Goal: Information Seeking & Learning: Learn about a topic

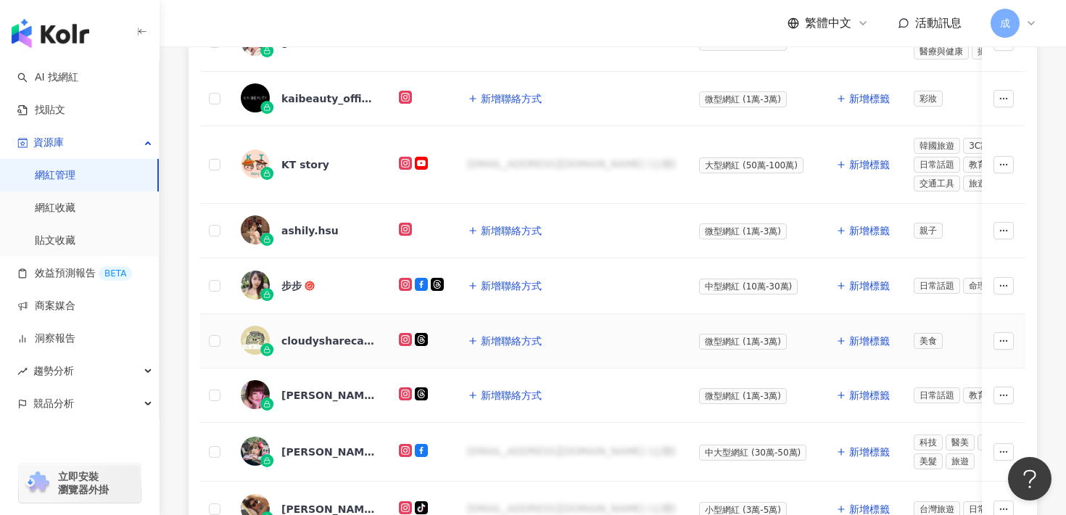
scroll to position [586, 0]
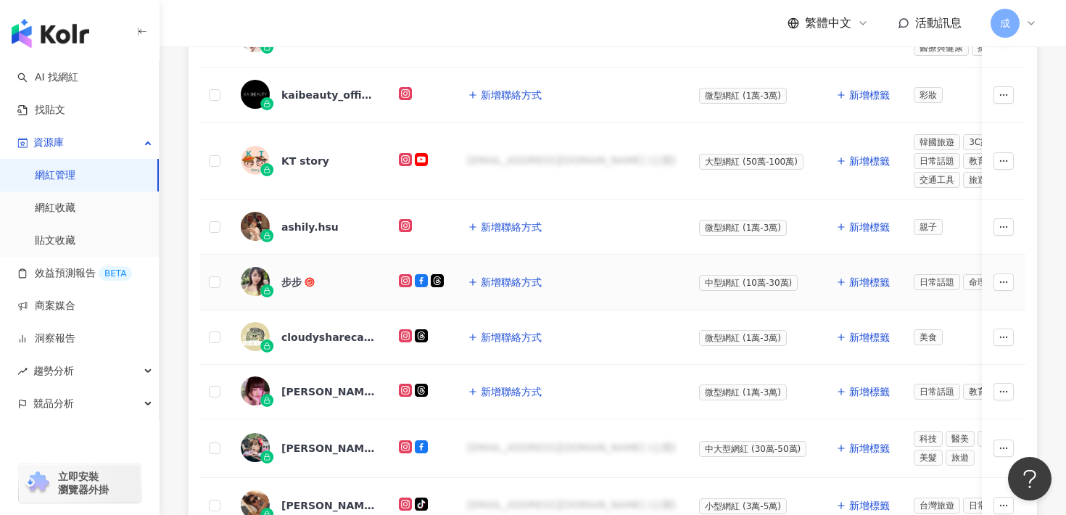
click at [290, 283] on div "步步" at bounding box center [291, 282] width 20 height 15
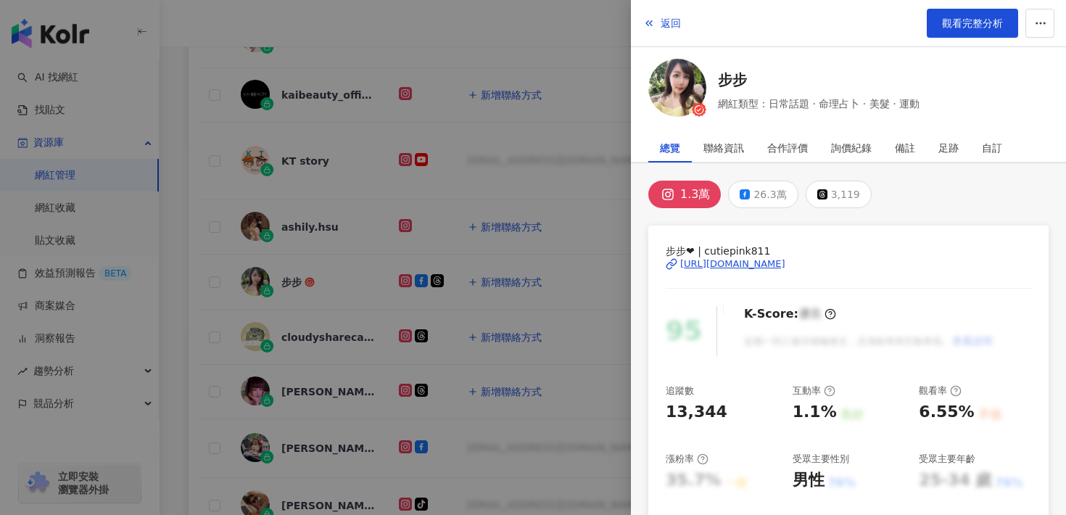
click at [715, 260] on div "[URL][DOMAIN_NAME]" at bounding box center [732, 264] width 105 height 13
click at [652, 20] on icon "button" at bounding box center [649, 23] width 12 height 12
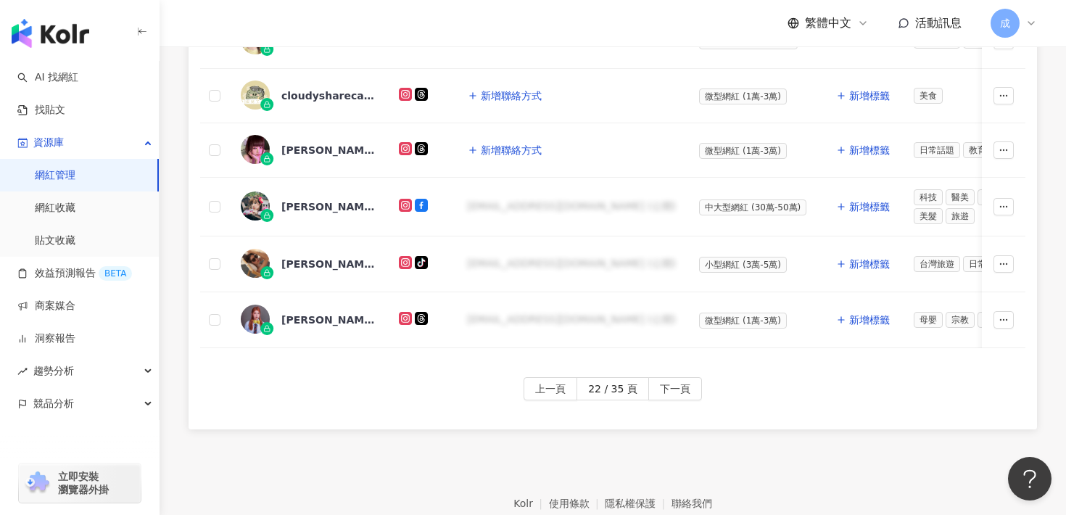
scroll to position [833, 0]
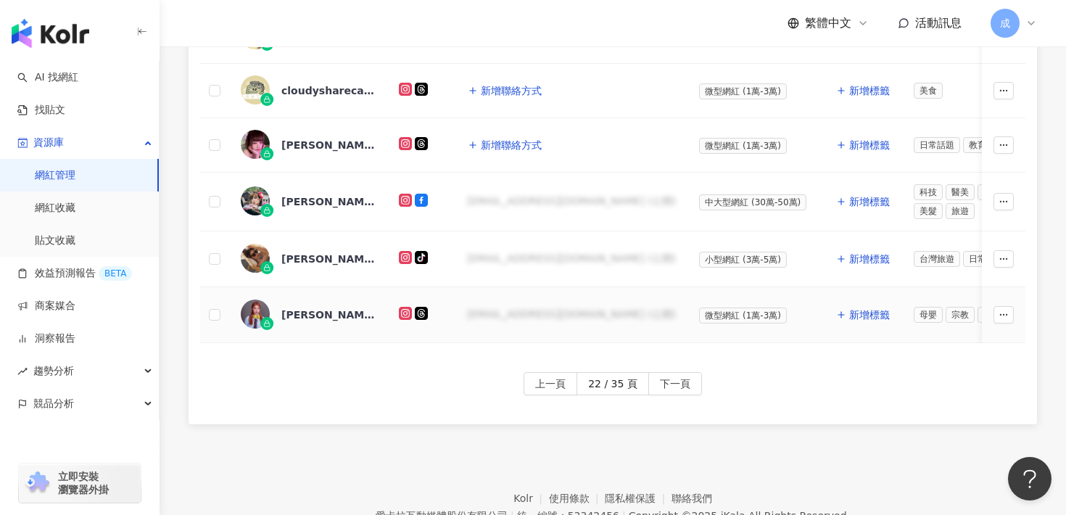
click at [301, 308] on div "[PERSON_NAME]" at bounding box center [328, 315] width 94 height 15
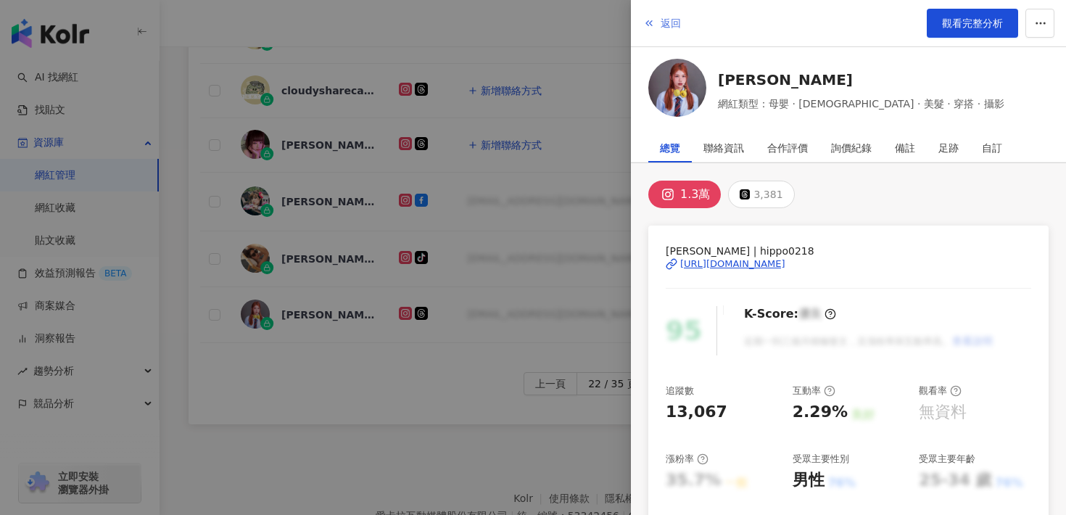
click at [654, 27] on icon "button" at bounding box center [649, 23] width 12 height 12
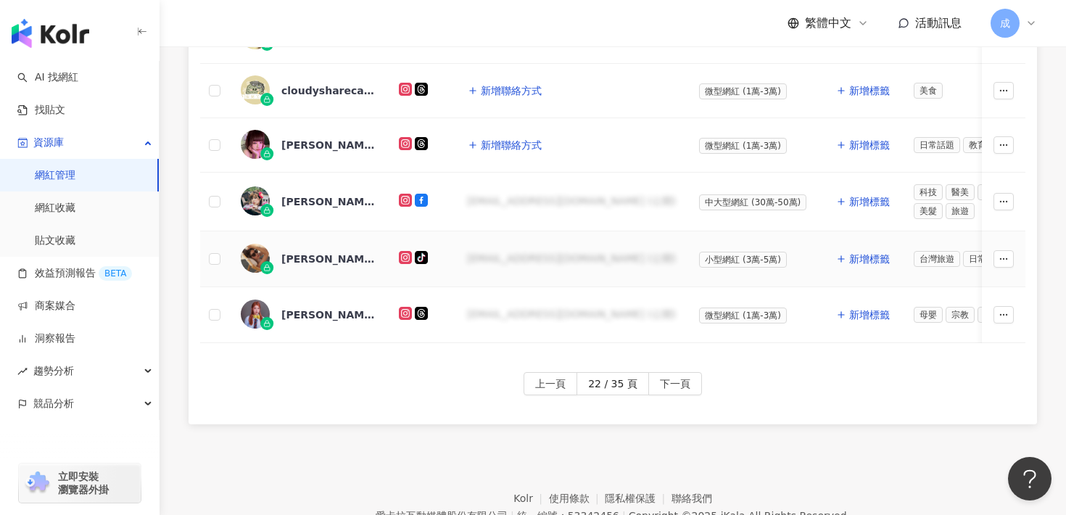
click at [310, 244] on div "[PERSON_NAME]" at bounding box center [308, 259] width 135 height 30
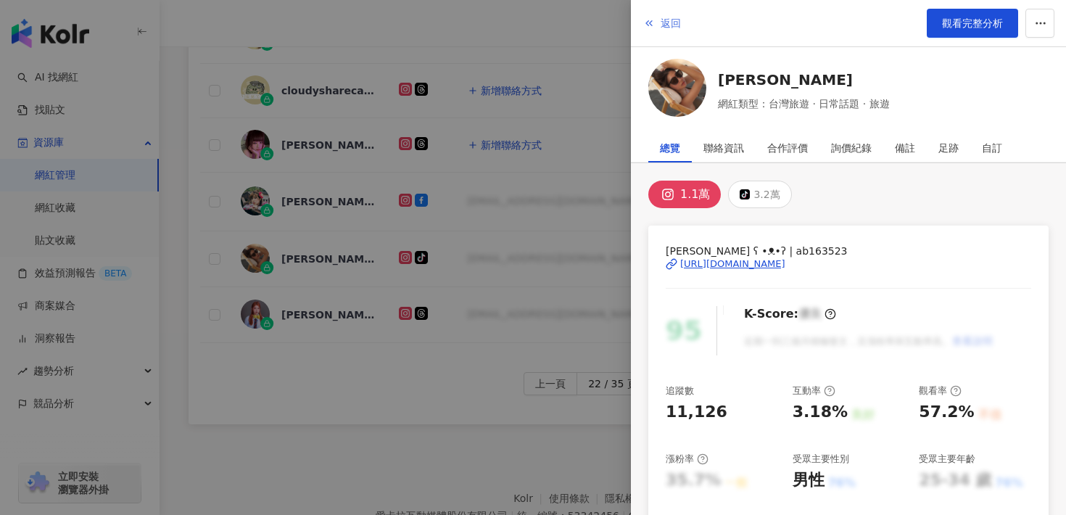
click at [656, 20] on button "返回" at bounding box center [662, 23] width 39 height 29
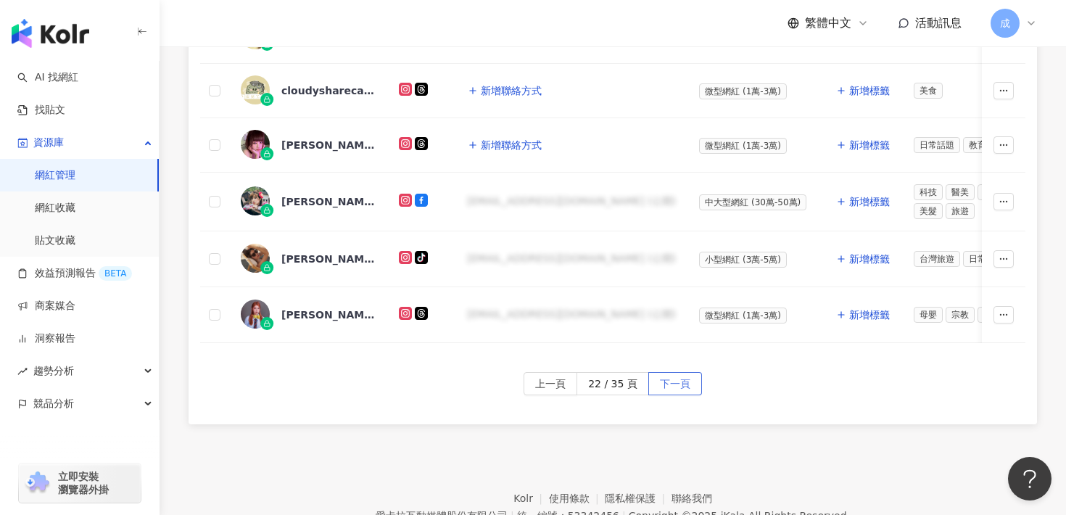
click at [673, 374] on span "下一頁" at bounding box center [675, 384] width 30 height 23
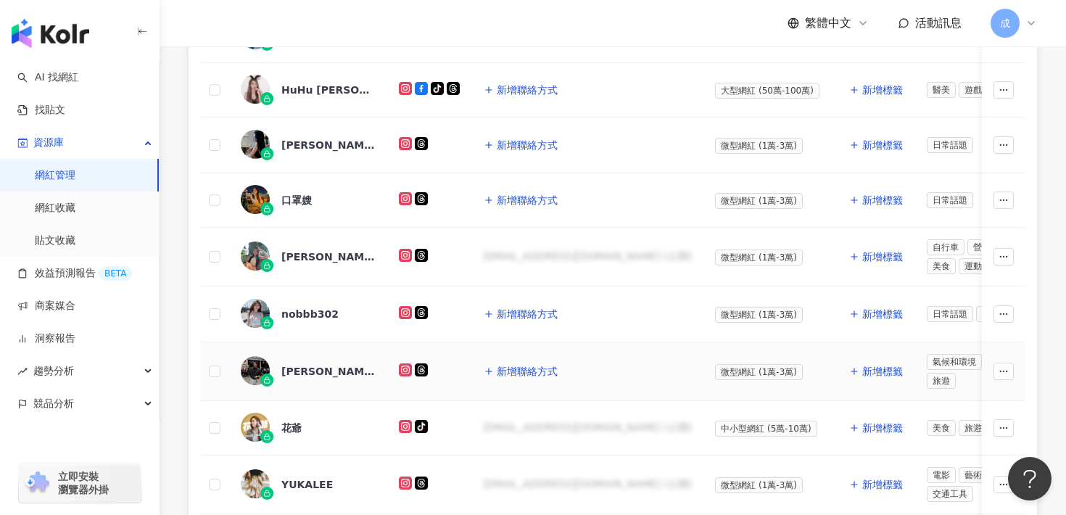
scroll to position [474, 0]
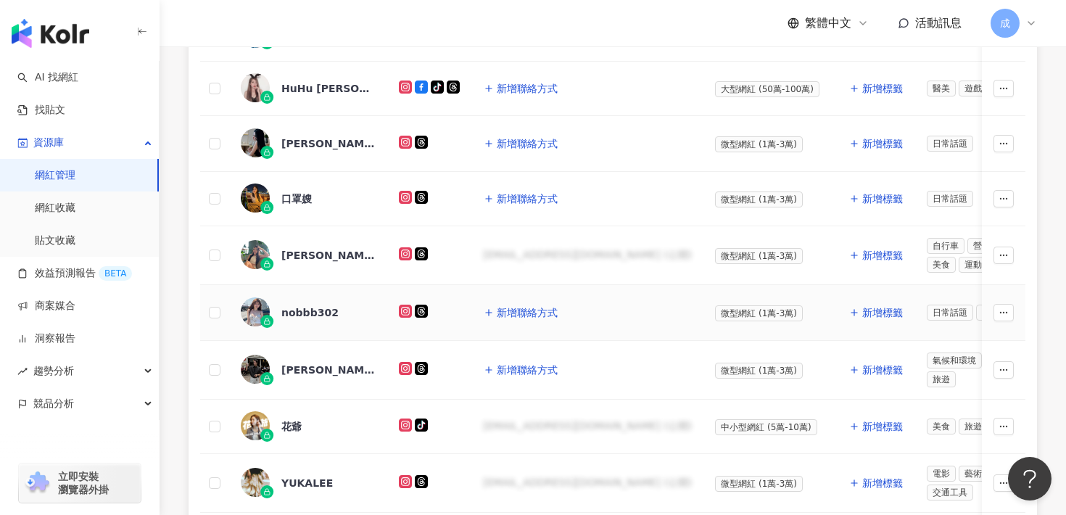
click at [289, 313] on div "nobbb302" at bounding box center [309, 312] width 57 height 15
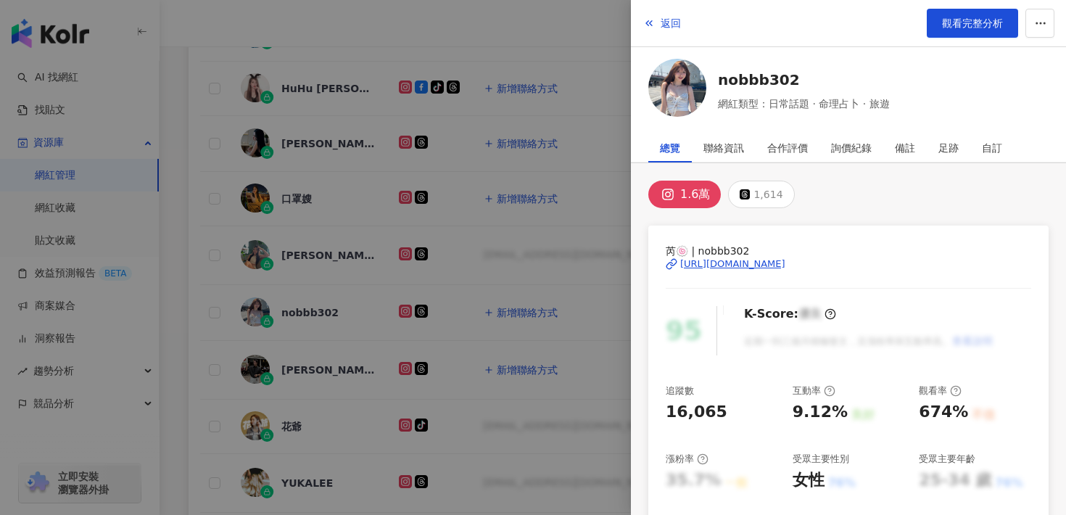
click at [704, 260] on div "[URL][DOMAIN_NAME]" at bounding box center [732, 264] width 105 height 13
click at [673, 13] on button "返回" at bounding box center [662, 23] width 39 height 29
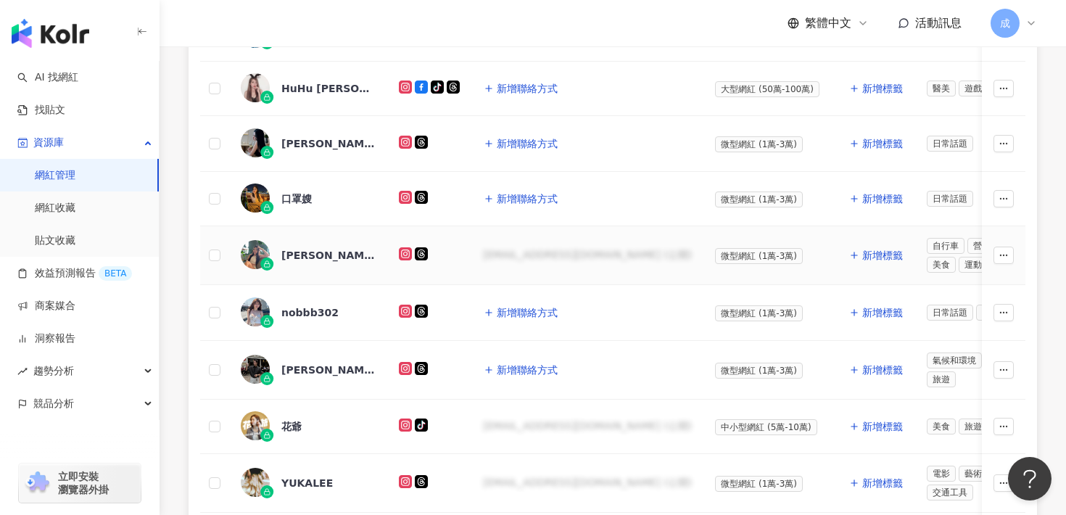
click at [303, 250] on div "[PERSON_NAME]" at bounding box center [328, 255] width 94 height 15
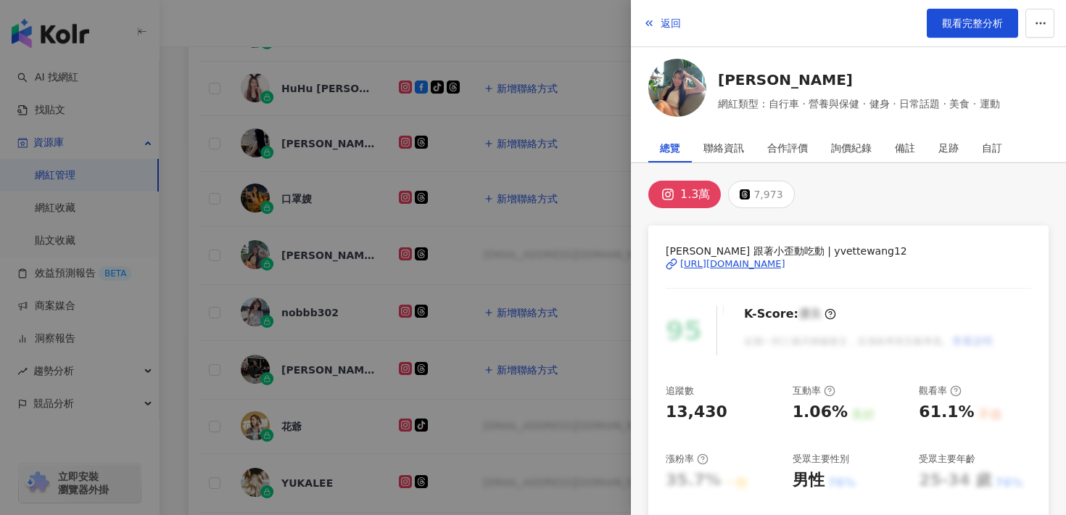
click at [714, 261] on div "[URL][DOMAIN_NAME]" at bounding box center [732, 264] width 105 height 13
click at [670, 19] on span "返回" at bounding box center [671, 23] width 20 height 12
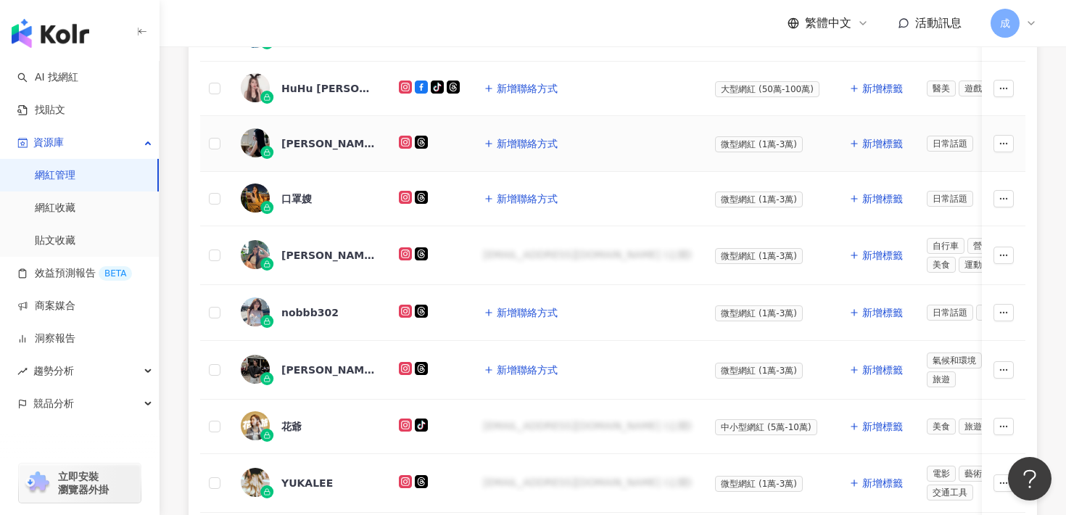
click at [300, 141] on div "[PERSON_NAME]" at bounding box center [328, 143] width 94 height 15
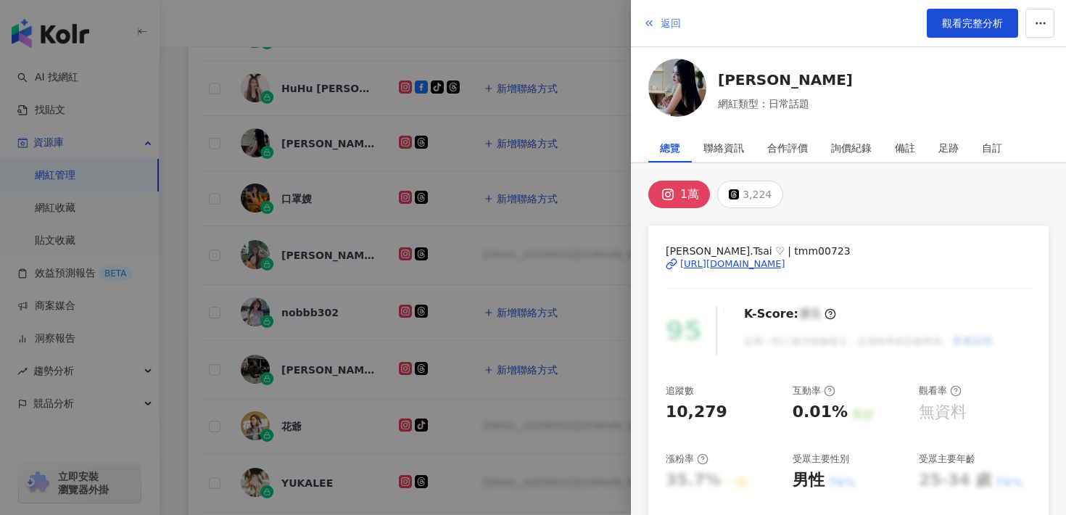
click at [651, 15] on button "返回" at bounding box center [662, 23] width 39 height 29
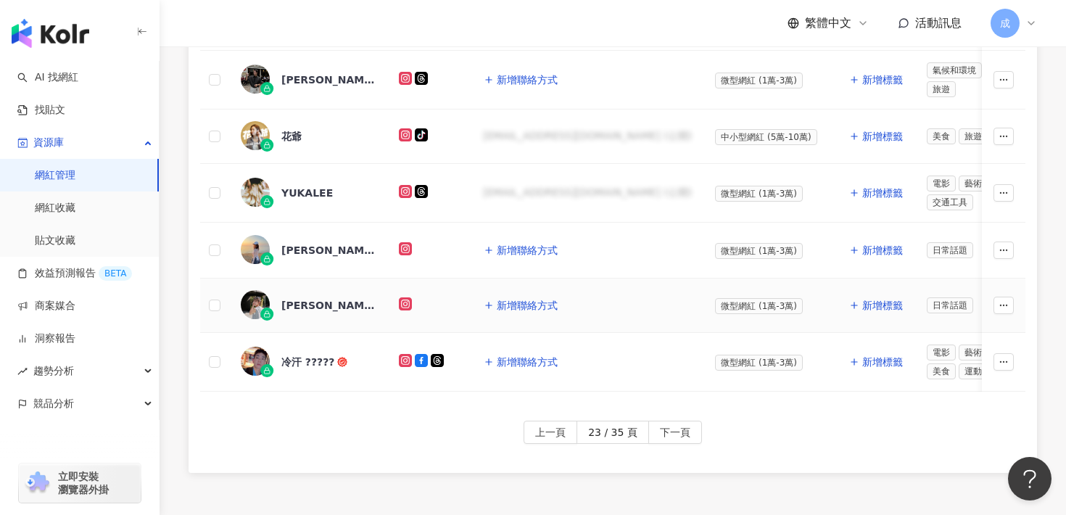
scroll to position [741, 0]
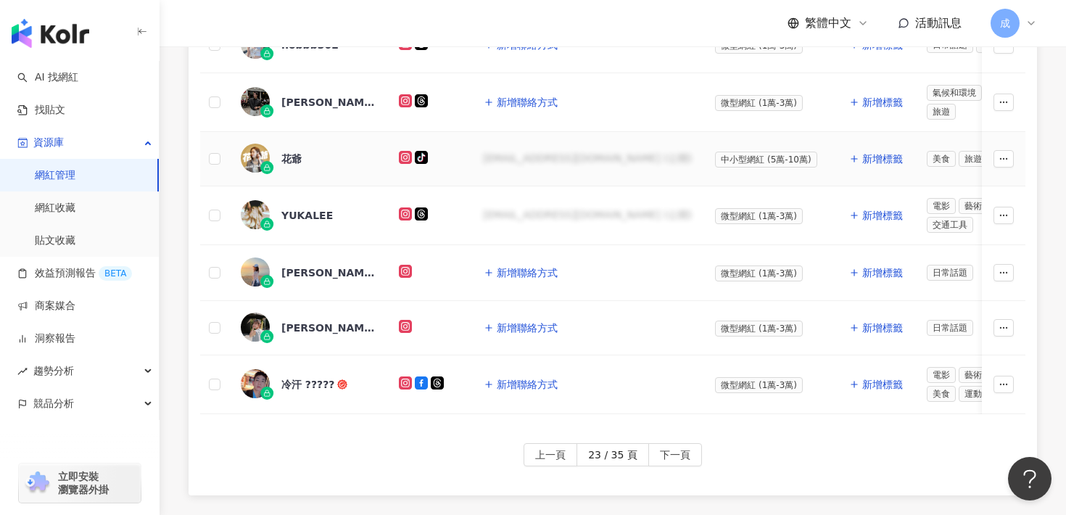
click at [290, 157] on div "花爺" at bounding box center [291, 159] width 20 height 15
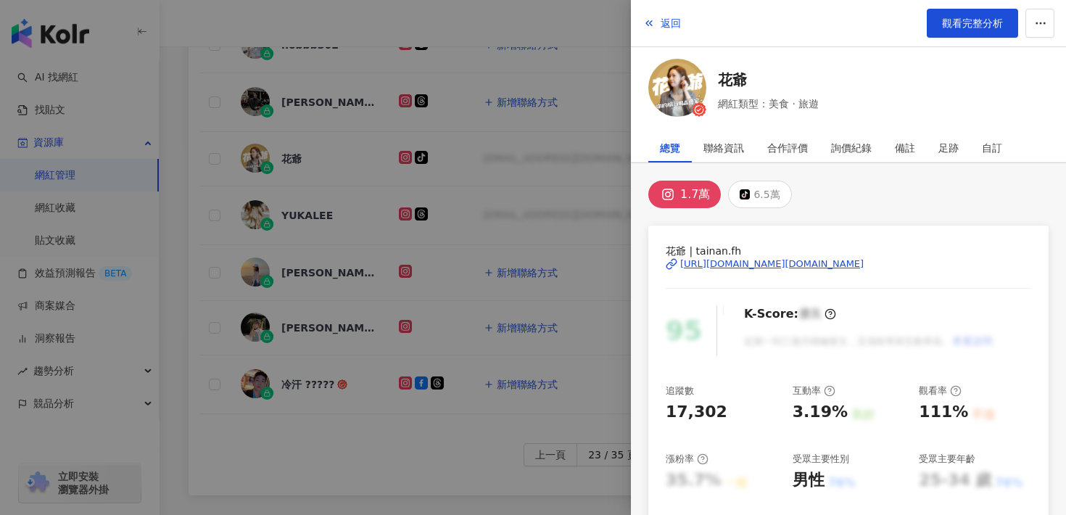
click at [709, 266] on div "[URL][DOMAIN_NAME][DOMAIN_NAME]" at bounding box center [772, 264] width 184 height 13
click at [672, 17] on span "返回" at bounding box center [671, 23] width 20 height 12
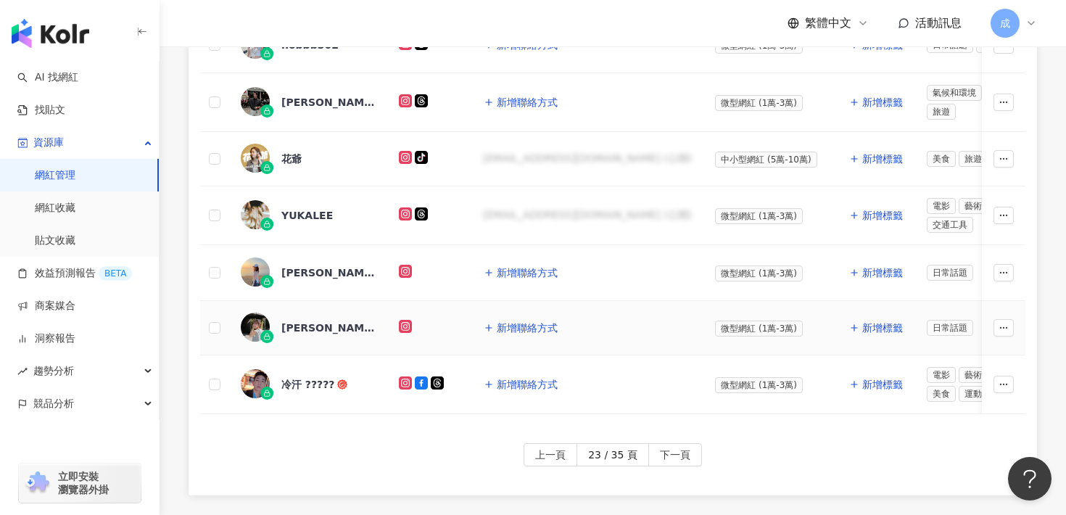
click at [299, 325] on div "[PERSON_NAME]" at bounding box center [328, 328] width 94 height 15
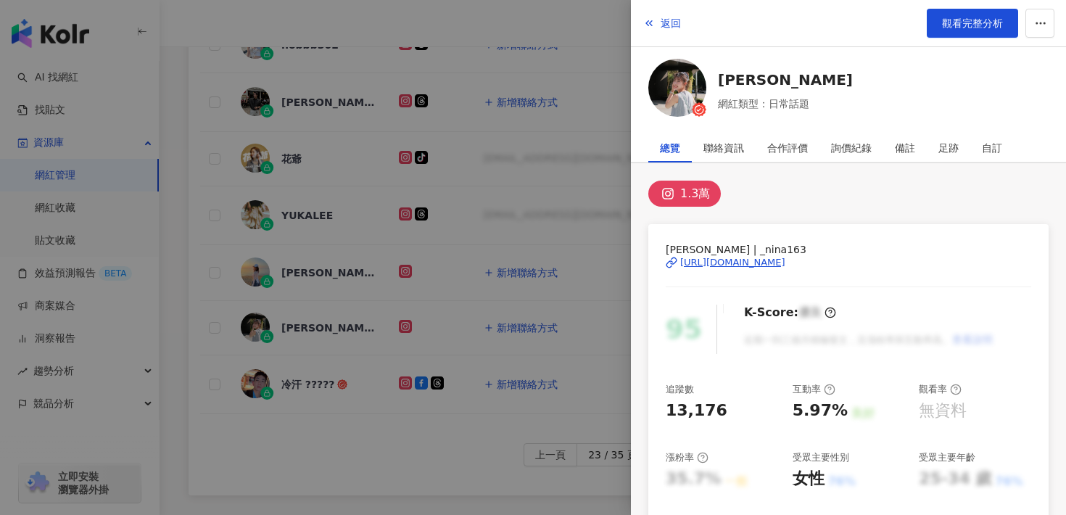
click at [692, 265] on div "[URL][DOMAIN_NAME]" at bounding box center [732, 262] width 105 height 13
click at [681, 23] on button "返回" at bounding box center [662, 23] width 39 height 29
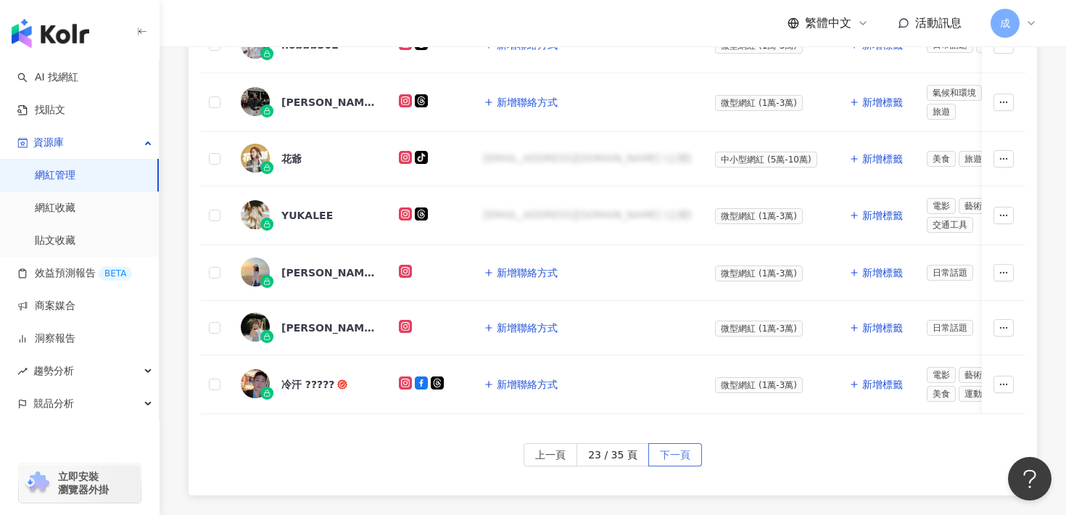
click at [670, 451] on span "下一頁" at bounding box center [675, 455] width 30 height 23
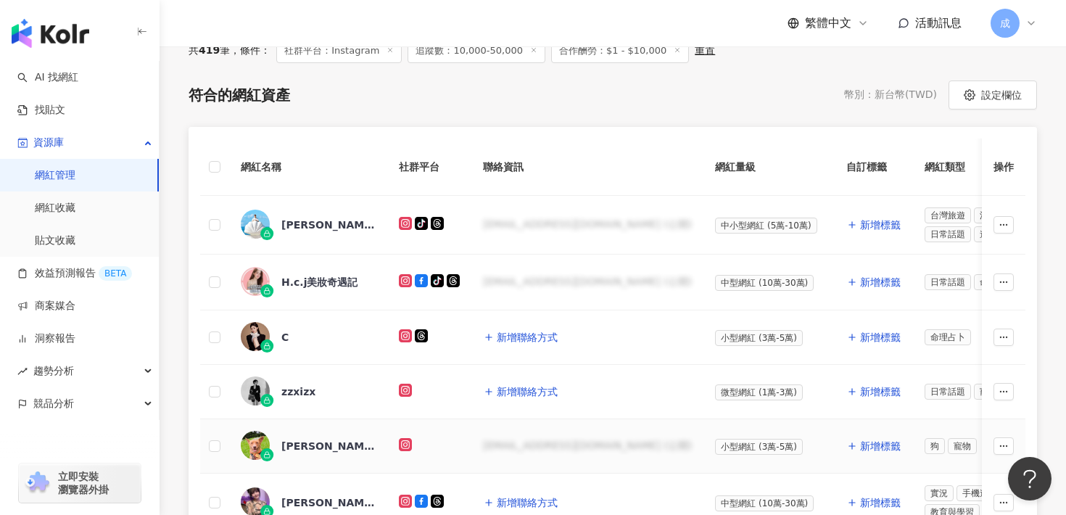
scroll to position [295, 0]
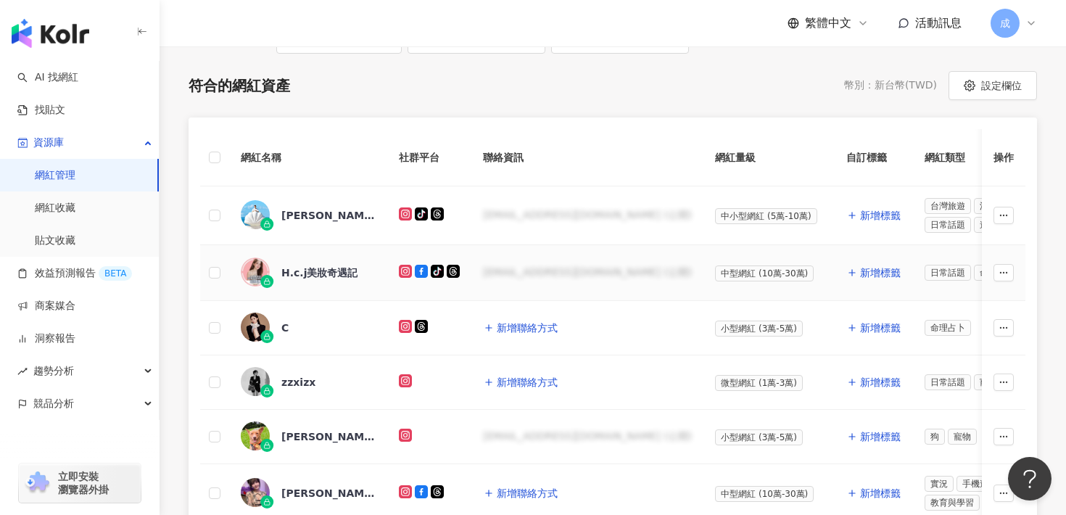
click at [337, 276] on div "H.c.j美妝奇遇記" at bounding box center [319, 273] width 76 height 15
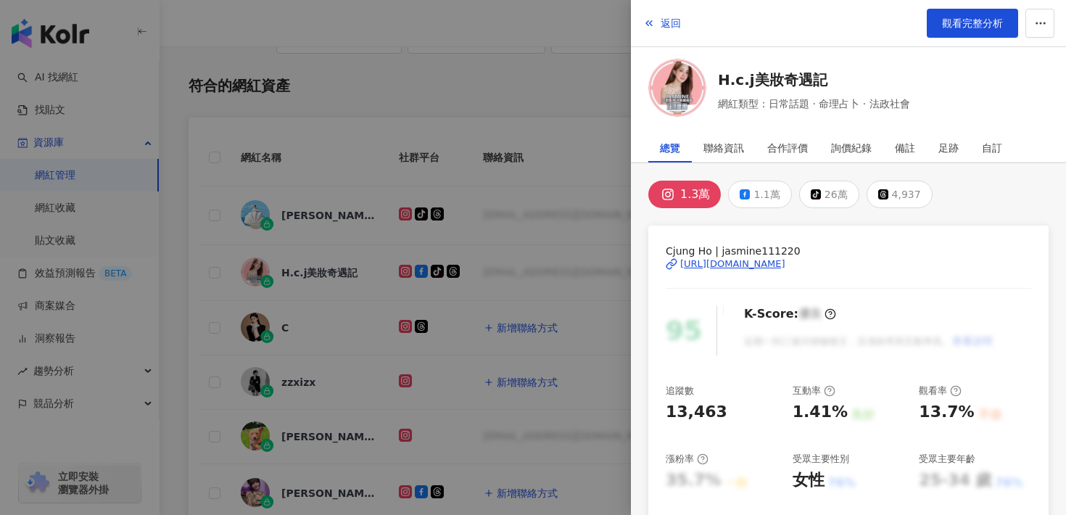
click at [716, 266] on div "[URL][DOMAIN_NAME]" at bounding box center [732, 264] width 105 height 13
click at [678, 20] on span "返回" at bounding box center [671, 23] width 20 height 12
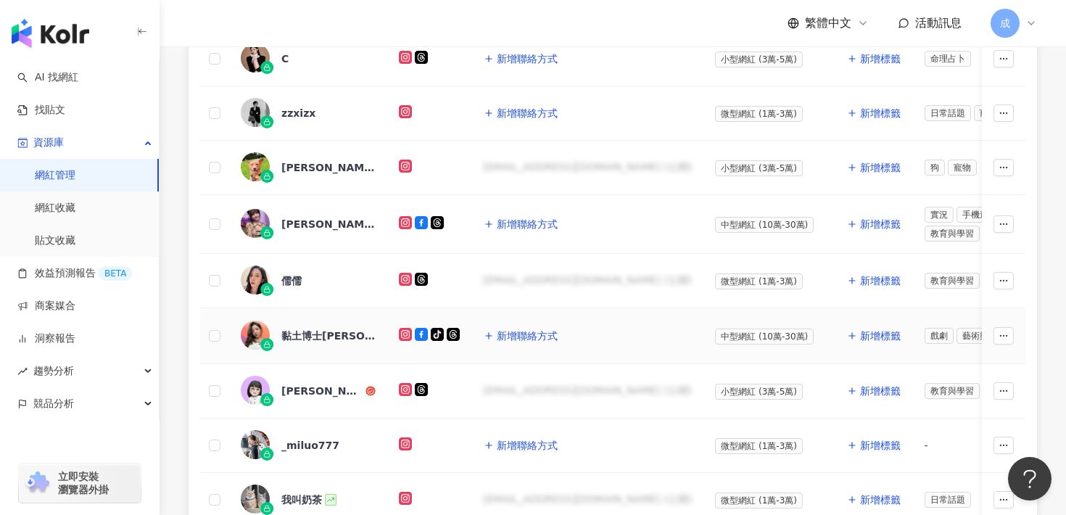
scroll to position [570, 0]
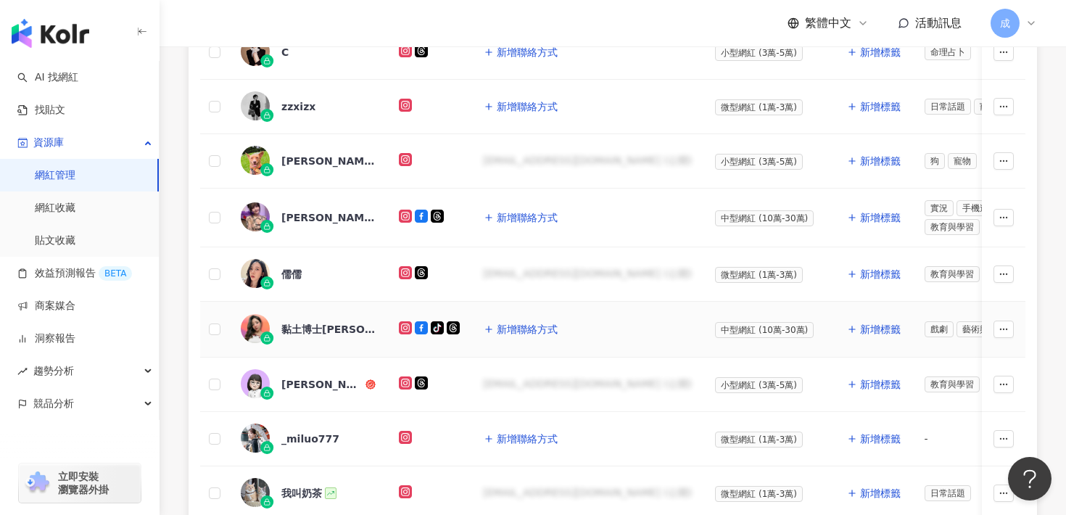
click at [337, 336] on div "黏土博士[PERSON_NAME]兒" at bounding box center [308, 329] width 135 height 30
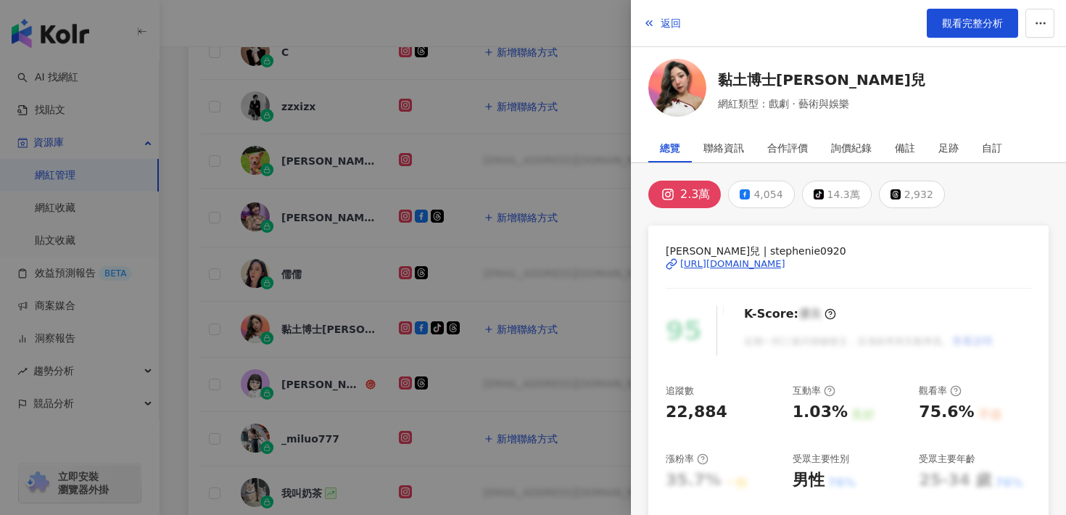
click at [713, 263] on div "[URL][DOMAIN_NAME]" at bounding box center [732, 264] width 105 height 13
click at [672, 22] on span "返回" at bounding box center [671, 23] width 20 height 12
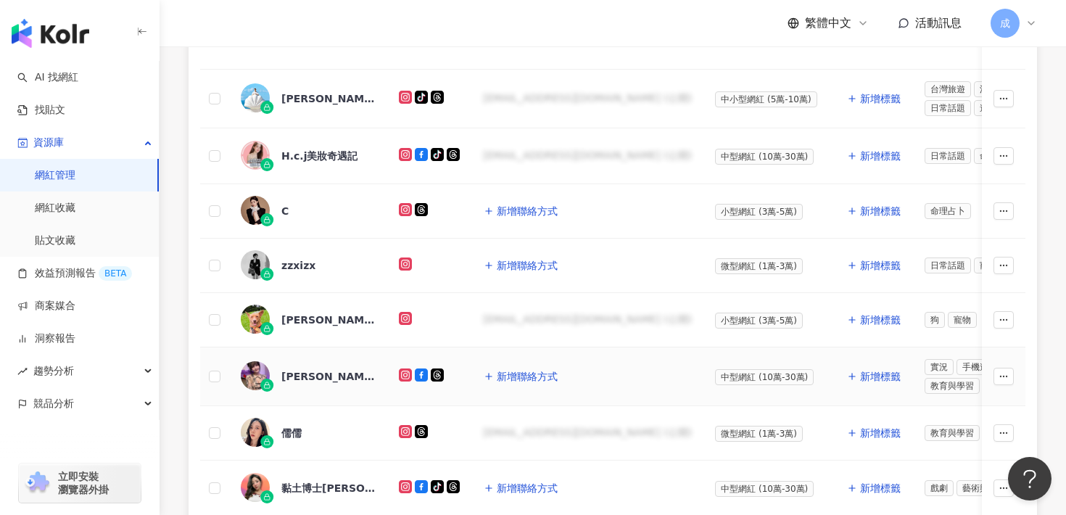
scroll to position [403, 0]
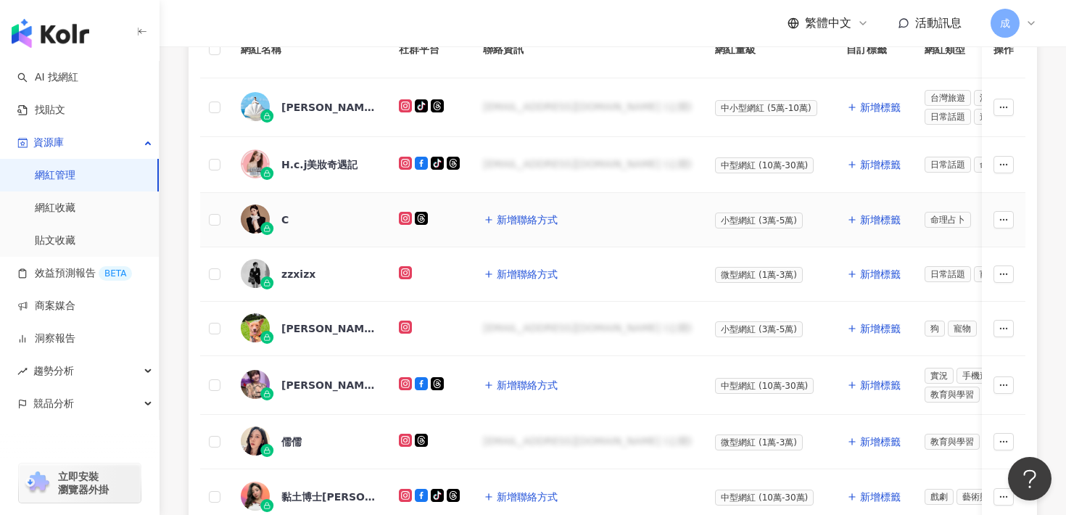
click at [287, 222] on div "C" at bounding box center [284, 220] width 7 height 15
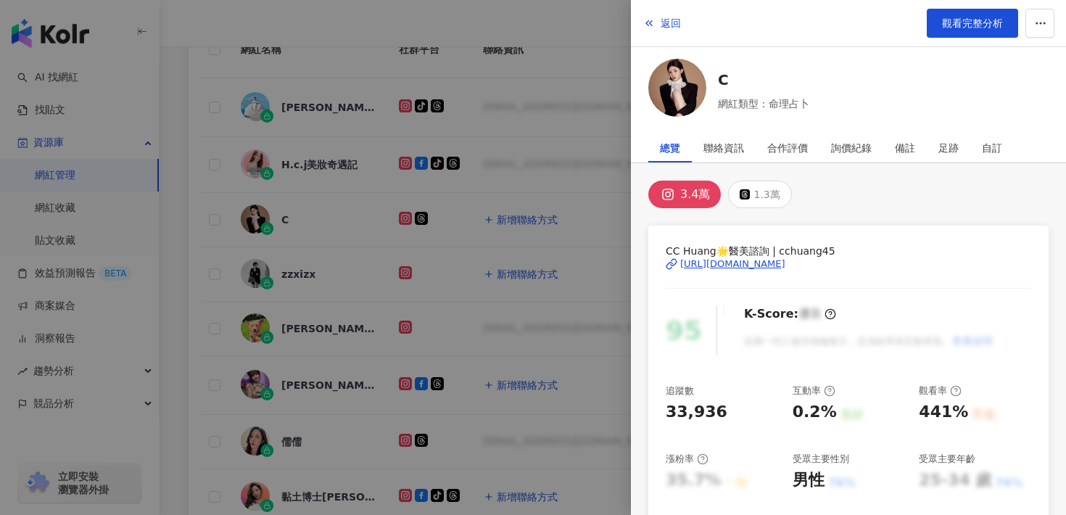
click at [715, 264] on div "[URL][DOMAIN_NAME]" at bounding box center [732, 264] width 105 height 13
click at [659, 13] on button "返回" at bounding box center [662, 23] width 39 height 29
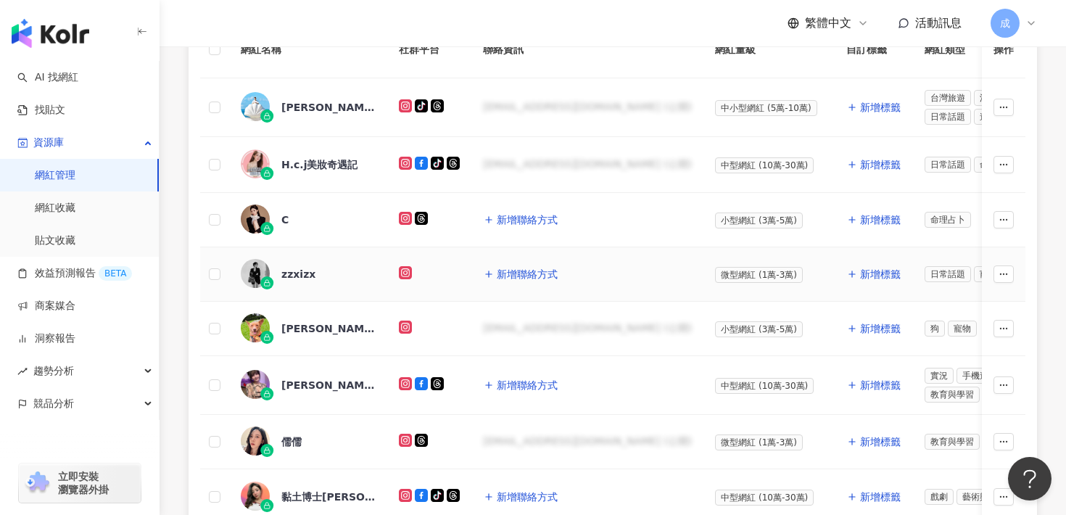
click at [298, 273] on div "zzxizx" at bounding box center [298, 274] width 34 height 15
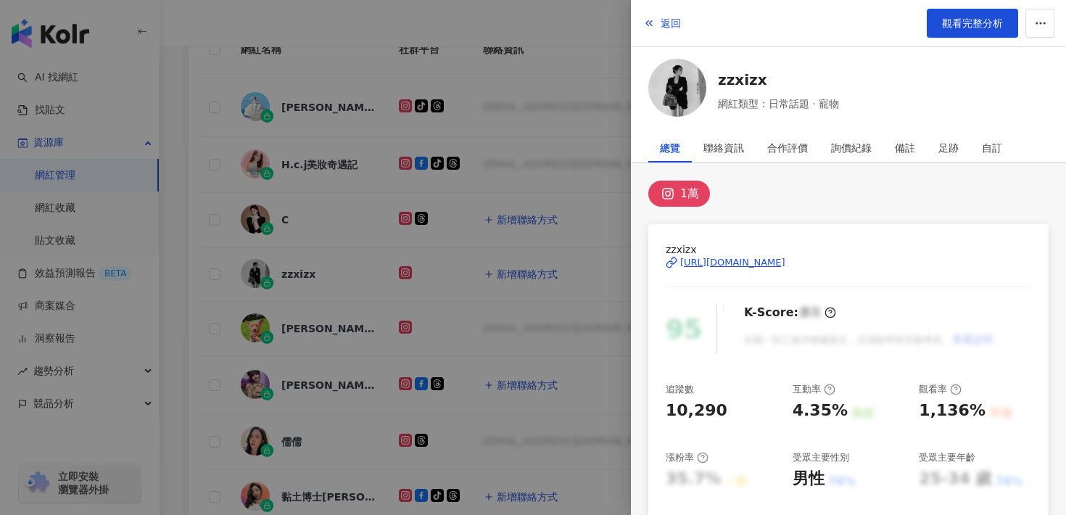
click at [686, 255] on span "zzxizx" at bounding box center [849, 250] width 366 height 16
click at [690, 262] on div "[URL][DOMAIN_NAME]" at bounding box center [732, 262] width 105 height 13
click at [669, 15] on button "返回" at bounding box center [662, 23] width 39 height 29
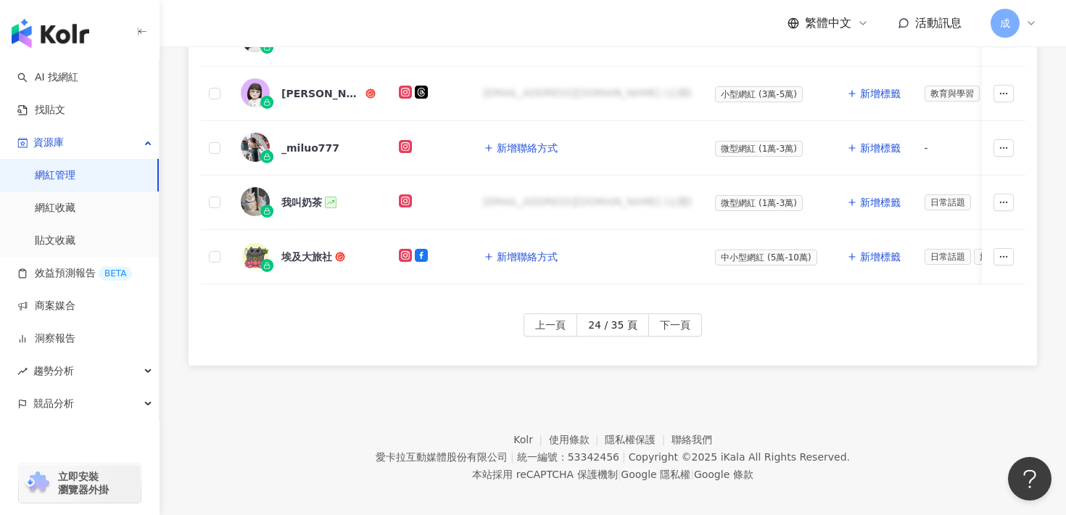
scroll to position [866, 0]
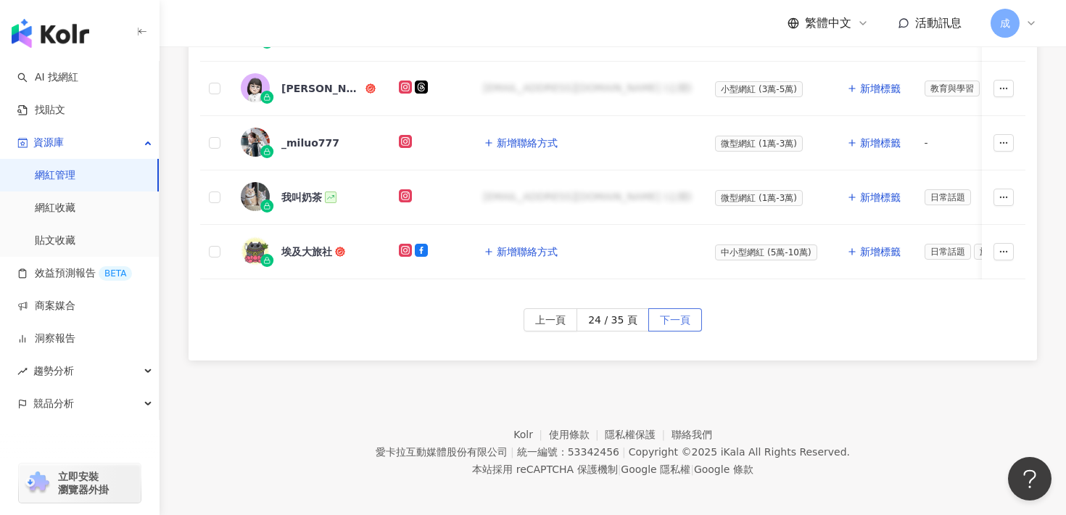
click at [674, 321] on span "下一頁" at bounding box center [675, 320] width 30 height 23
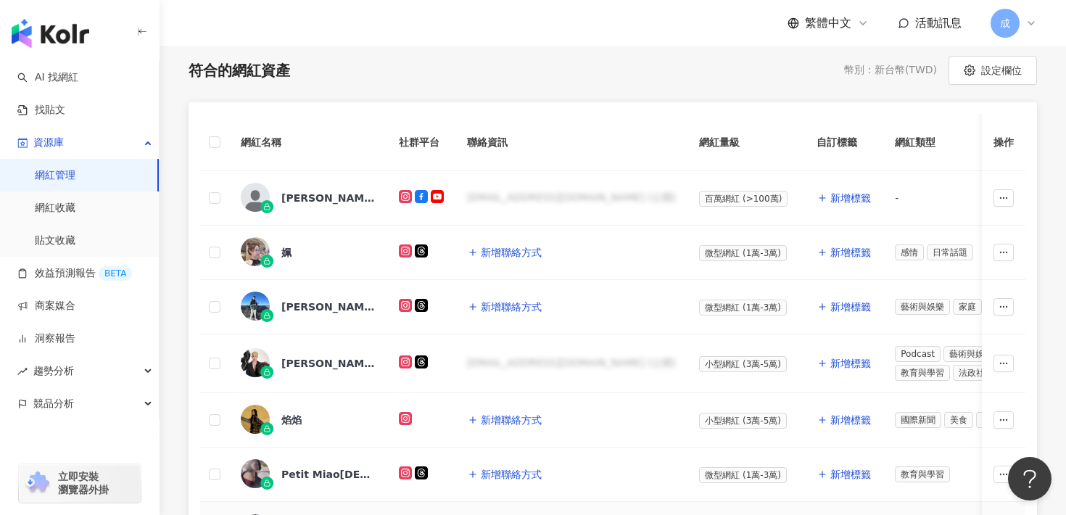
scroll to position [248, 0]
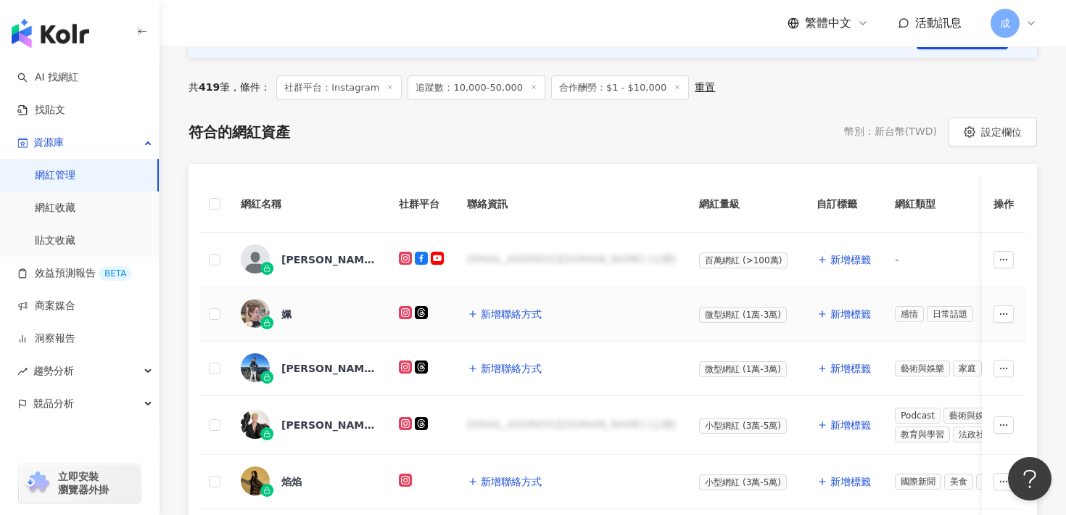
click at [281, 316] on div "姵" at bounding box center [308, 314] width 135 height 30
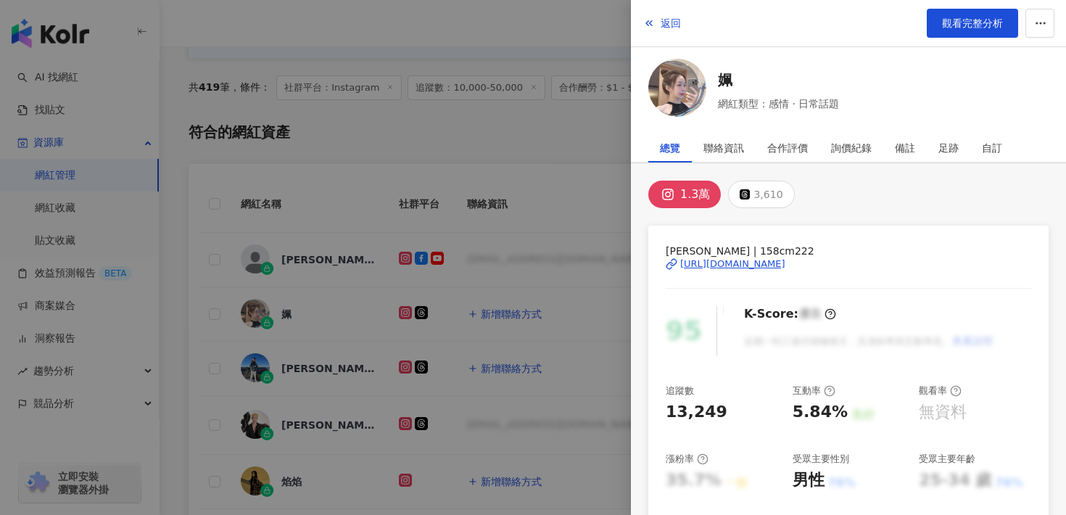
click at [757, 266] on div "[URL][DOMAIN_NAME]" at bounding box center [732, 264] width 105 height 13
click at [650, 18] on icon "button" at bounding box center [649, 23] width 12 height 12
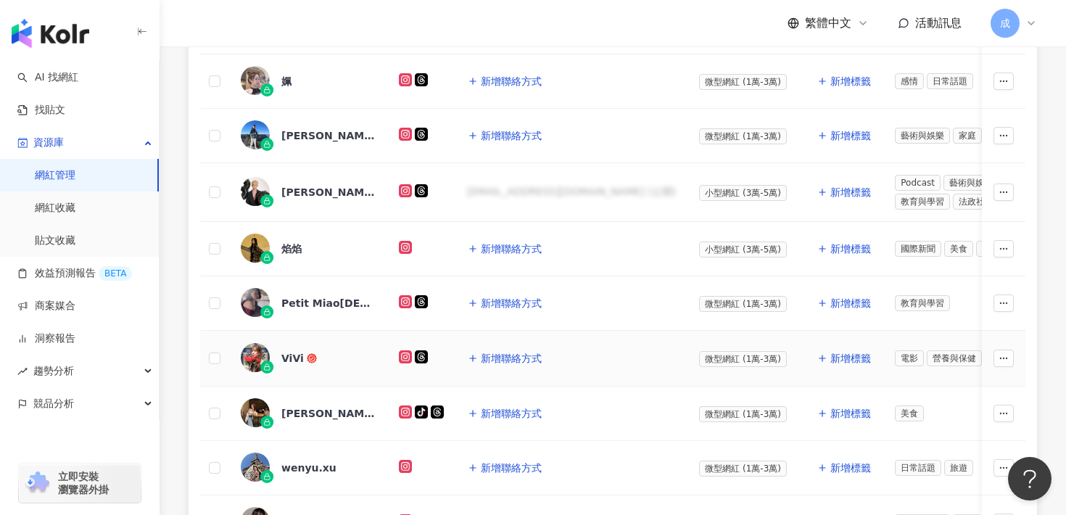
scroll to position [482, 0]
click at [287, 184] on div "[PERSON_NAME]" at bounding box center [328, 191] width 94 height 15
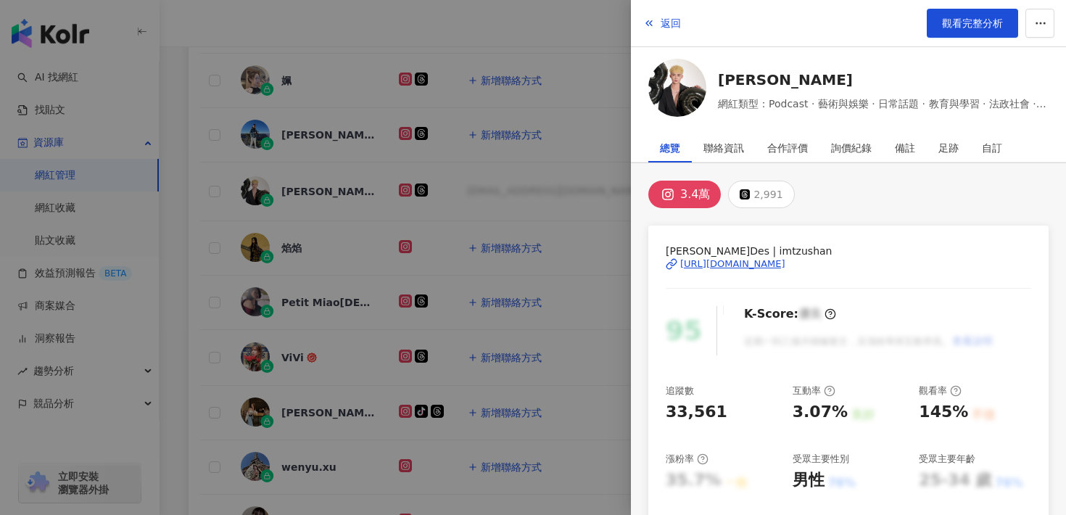
click at [707, 266] on div "[URL][DOMAIN_NAME]" at bounding box center [732, 264] width 105 height 13
click at [664, 12] on button "返回" at bounding box center [662, 23] width 39 height 29
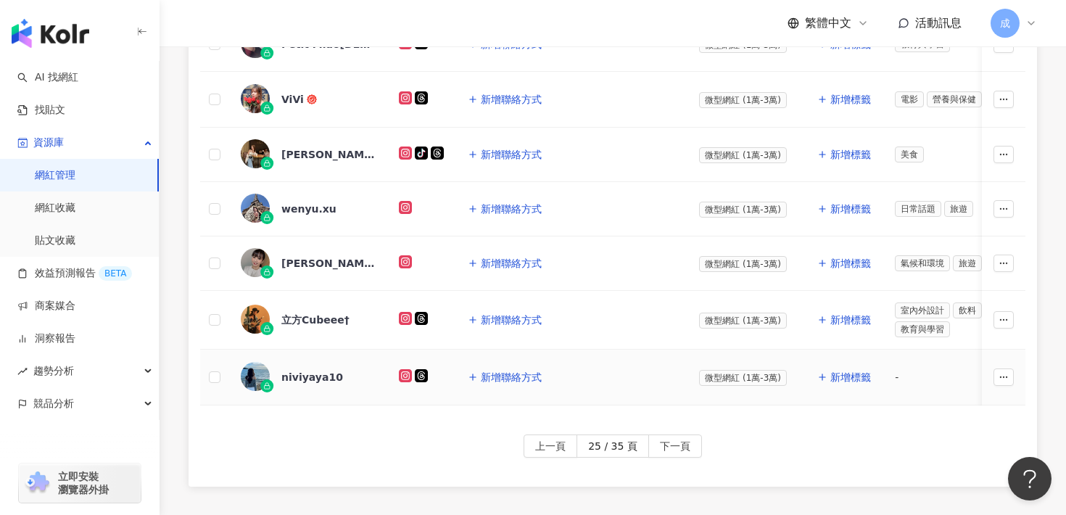
scroll to position [749, 0]
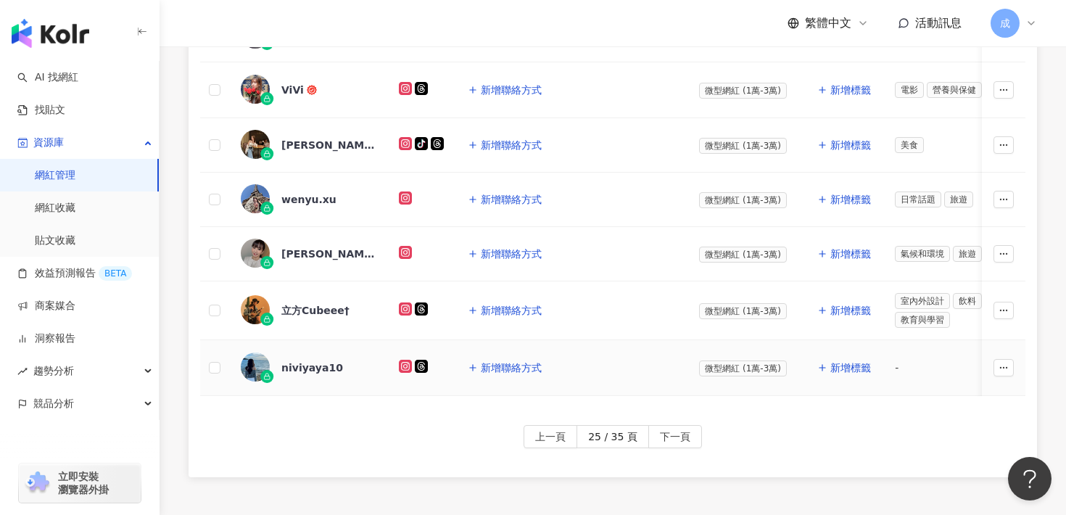
click at [299, 366] on div "niviyaya10" at bounding box center [312, 368] width 62 height 15
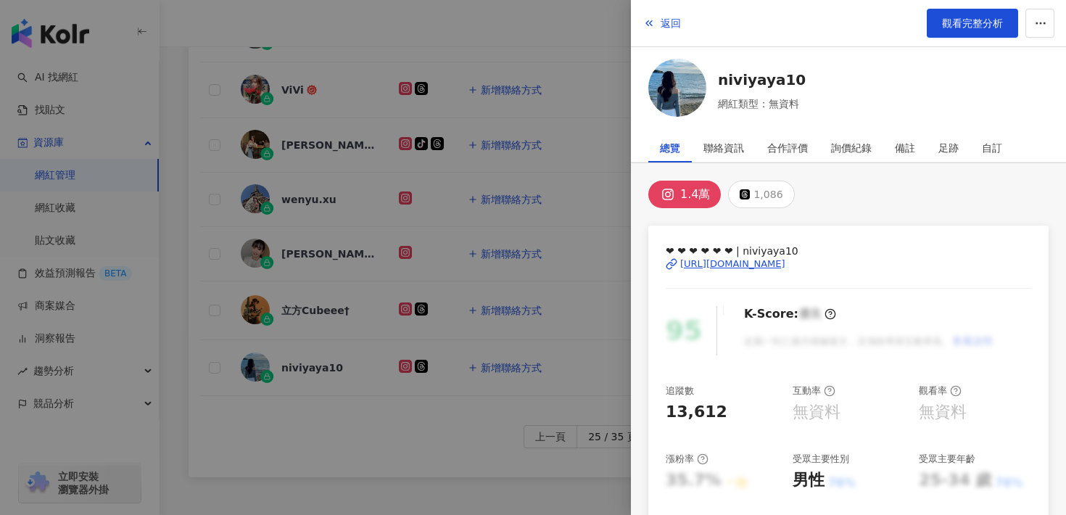
click at [696, 259] on div "[URL][DOMAIN_NAME]" at bounding box center [732, 264] width 105 height 13
click at [673, 19] on span "返回" at bounding box center [671, 23] width 20 height 12
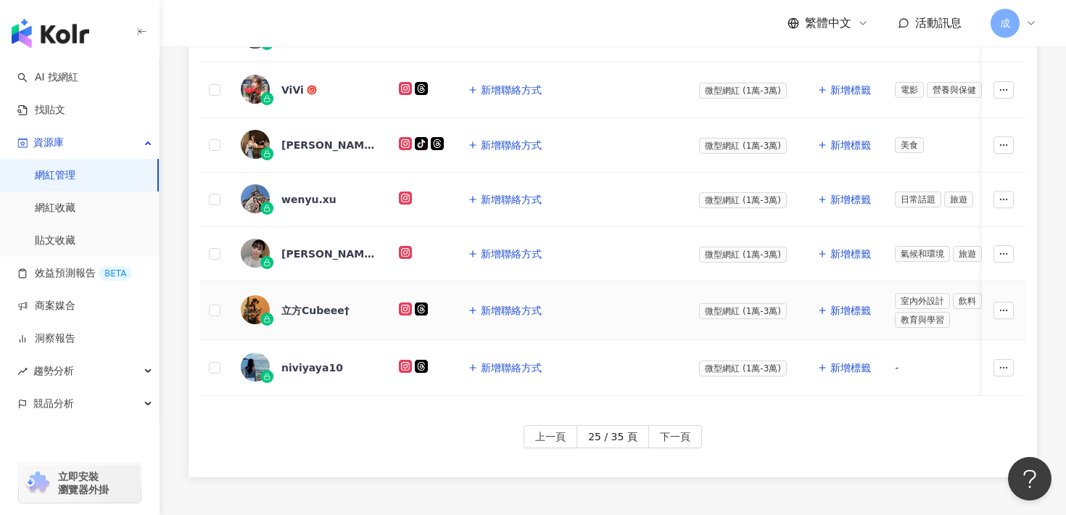
click at [295, 304] on div "立方Cubeee†" at bounding box center [315, 310] width 68 height 15
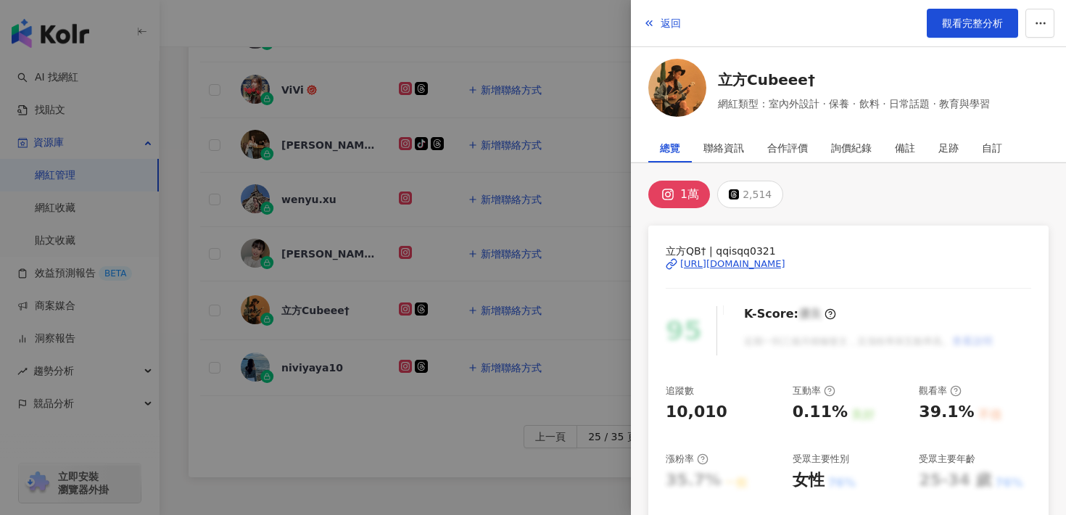
click at [786, 262] on div "[URL][DOMAIN_NAME]" at bounding box center [732, 264] width 105 height 13
click at [662, 11] on button "返回" at bounding box center [662, 23] width 39 height 29
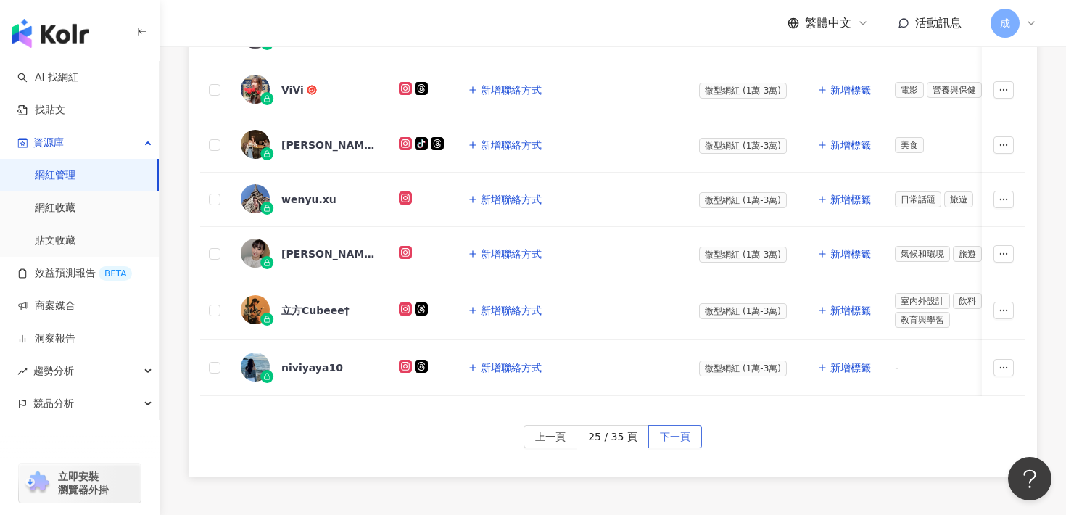
click at [687, 433] on span "下一頁" at bounding box center [675, 437] width 30 height 23
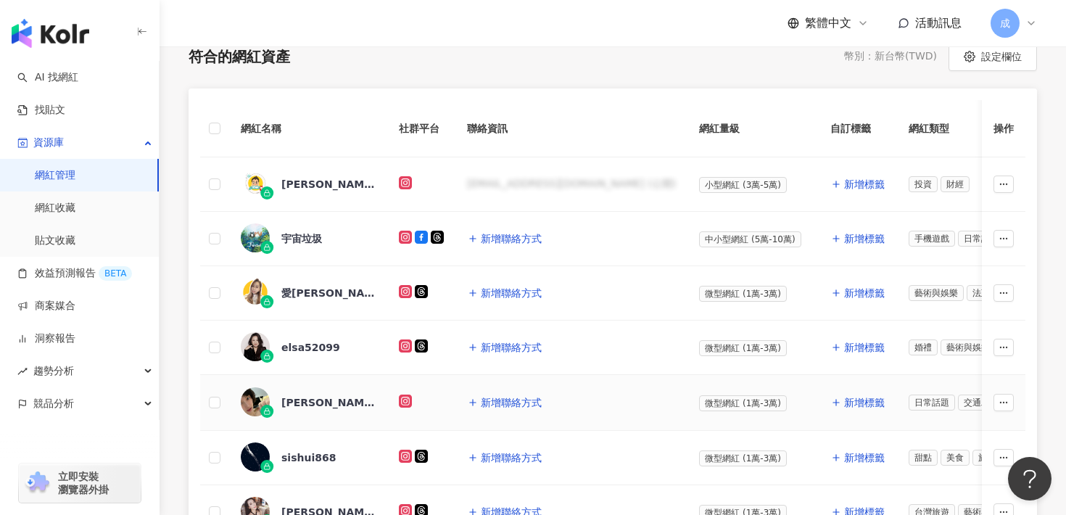
scroll to position [328, 0]
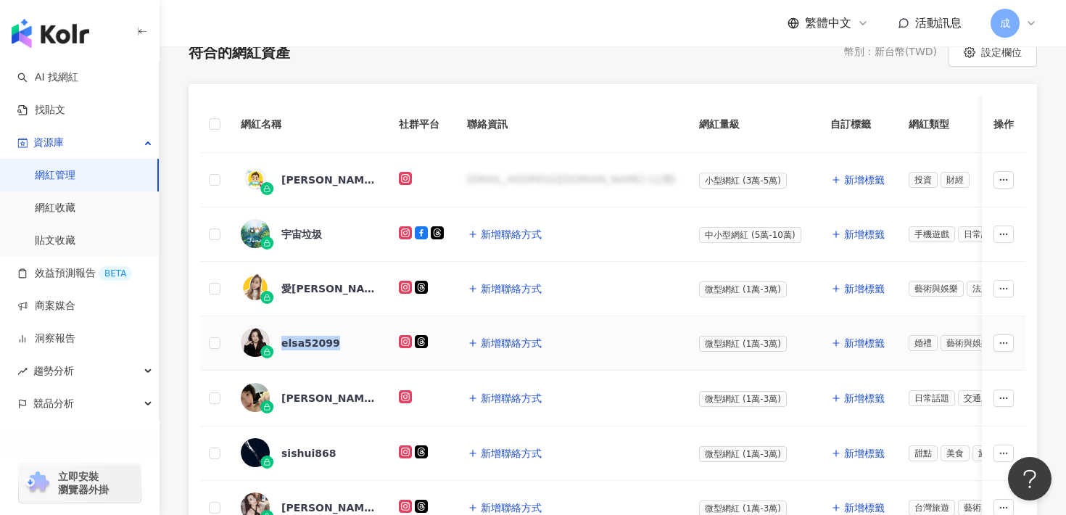
click at [299, 341] on div "elsa52099" at bounding box center [310, 343] width 59 height 15
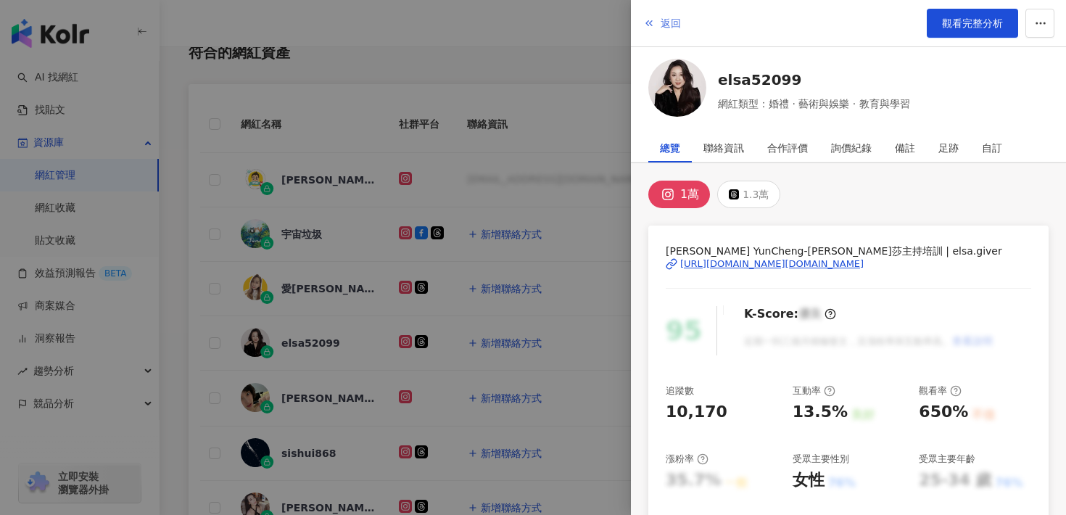
click at [660, 31] on button "返回" at bounding box center [662, 23] width 39 height 29
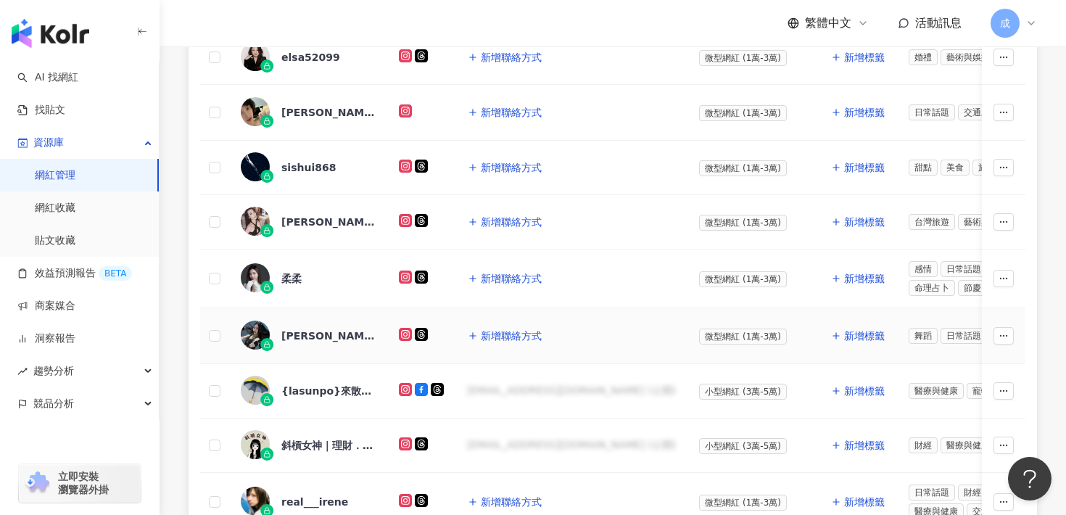
scroll to position [617, 0]
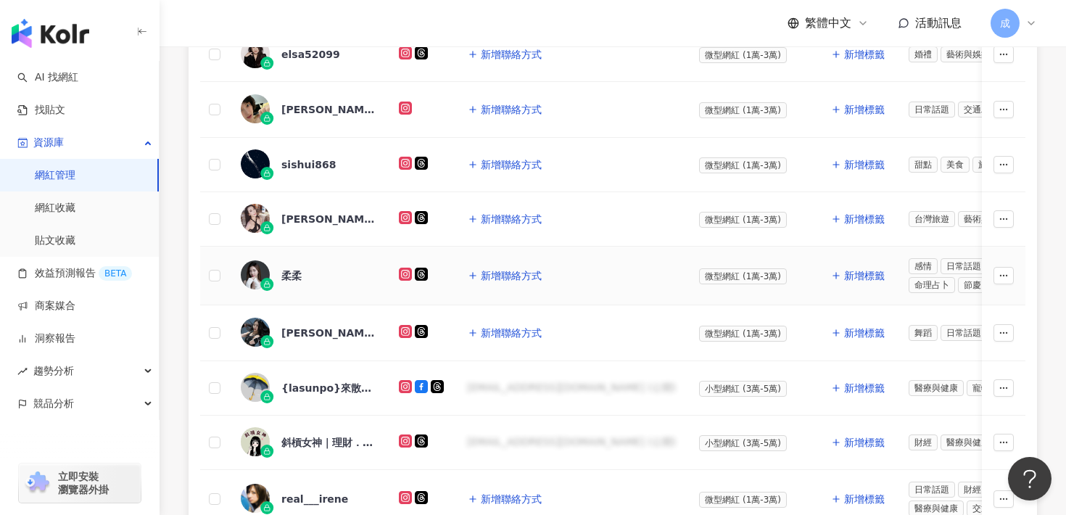
click at [293, 276] on div "柔柔" at bounding box center [291, 275] width 20 height 15
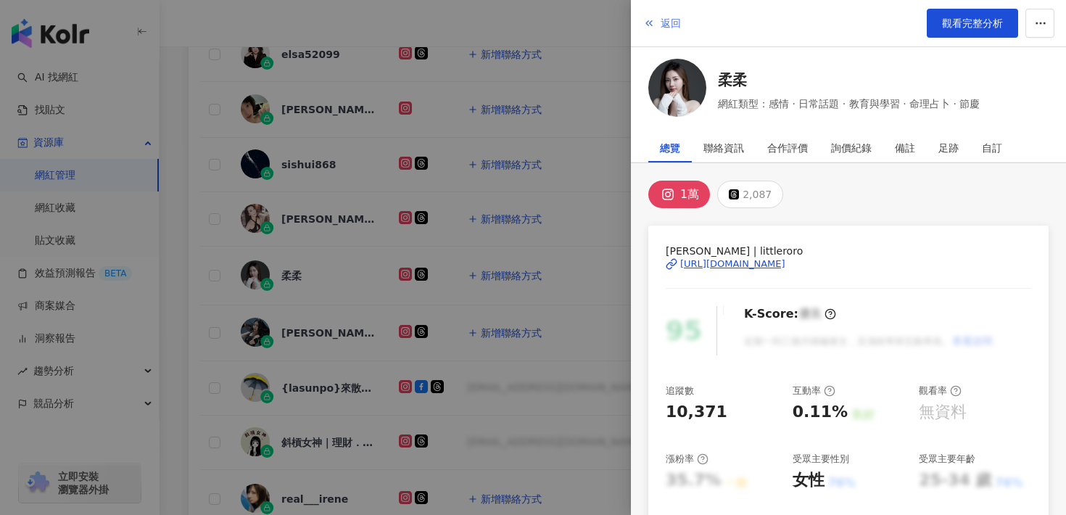
click at [651, 24] on icon "button" at bounding box center [649, 23] width 12 height 12
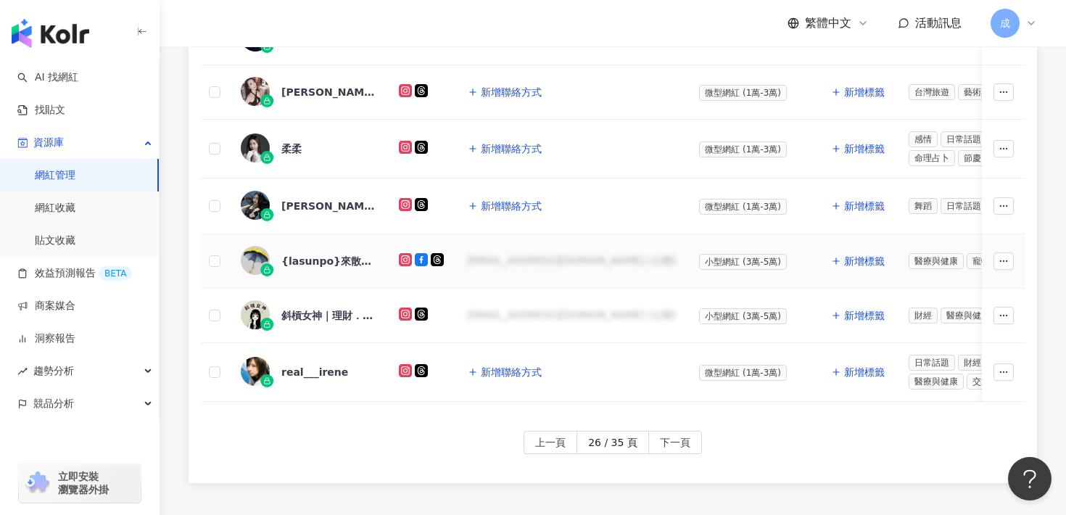
scroll to position [786, 0]
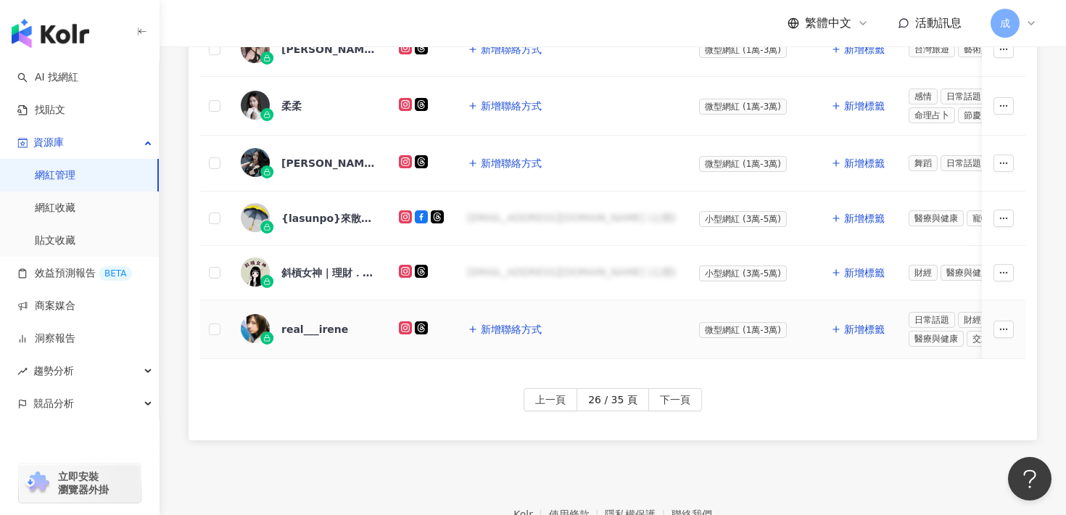
click at [329, 327] on div "real___irene" at bounding box center [314, 329] width 67 height 15
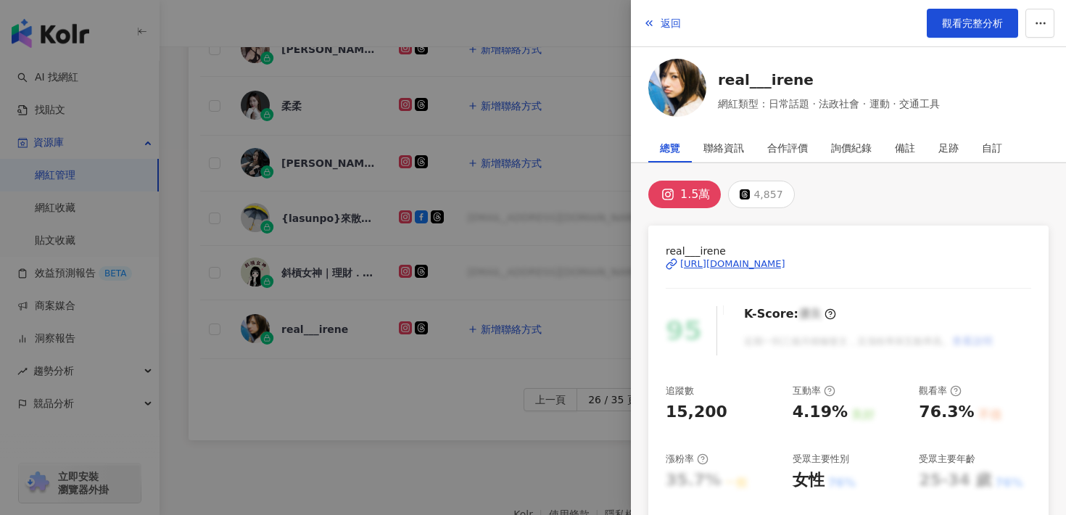
click at [681, 192] on div "1.5萬" at bounding box center [695, 194] width 30 height 20
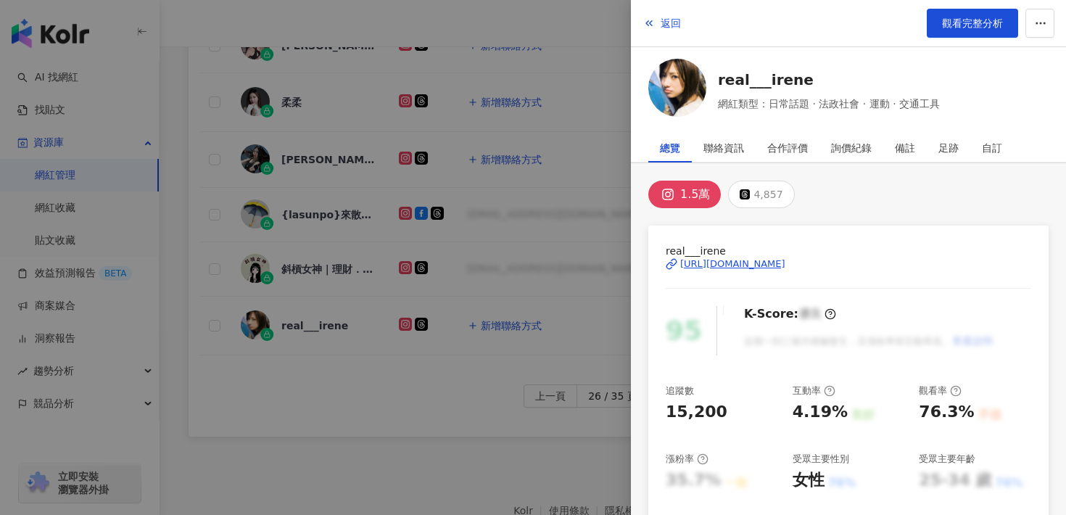
scroll to position [794, 0]
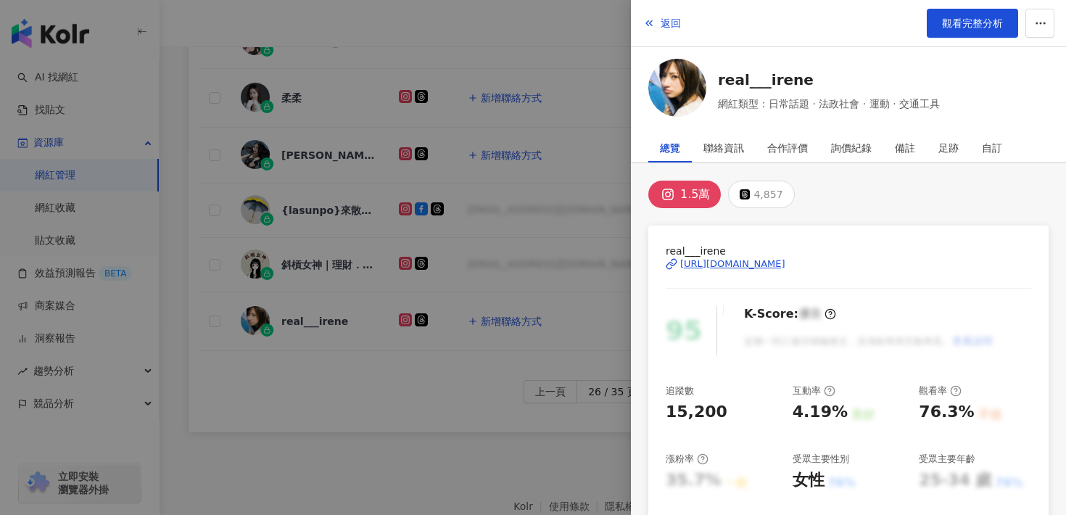
click at [706, 268] on div "[URL][DOMAIN_NAME]" at bounding box center [732, 264] width 105 height 13
